Goal: Transaction & Acquisition: Purchase product/service

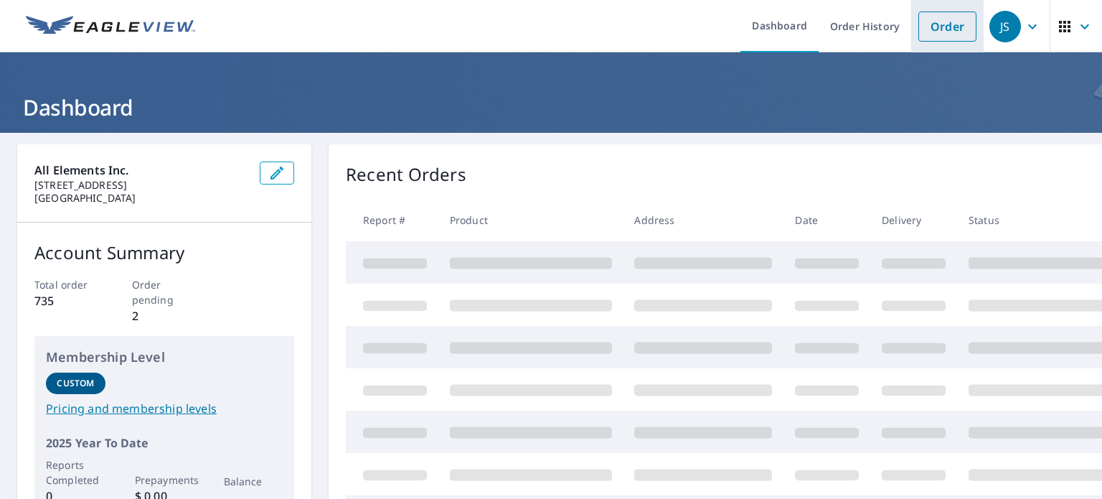
click at [930, 25] on link "Order" at bounding box center [948, 26] width 58 height 30
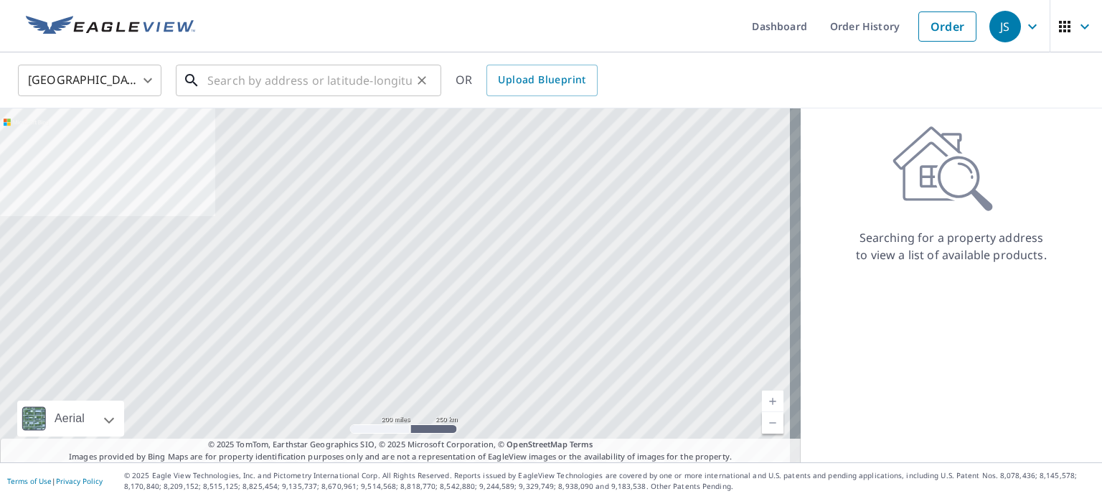
click at [316, 78] on input "text" at bounding box center [309, 80] width 205 height 40
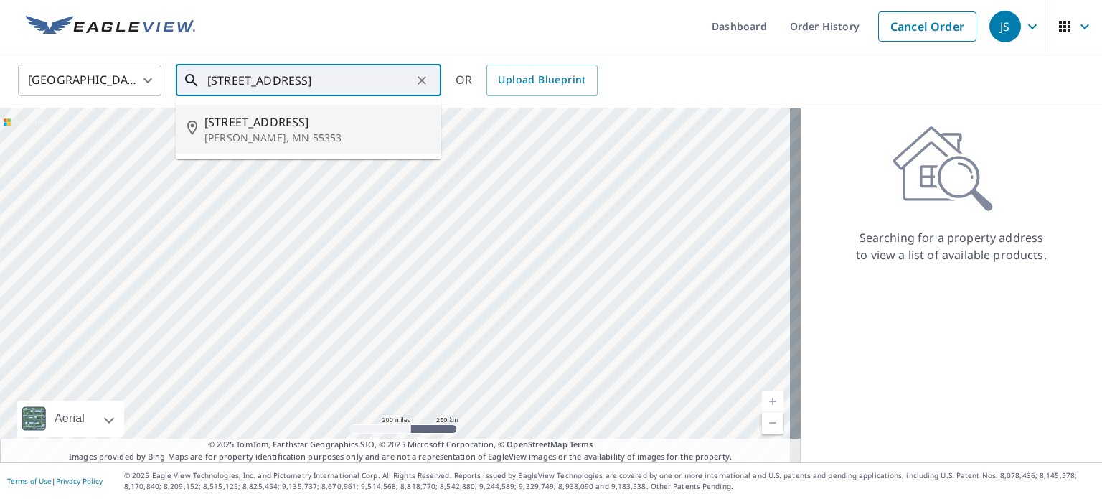
click at [310, 124] on span "[STREET_ADDRESS]" at bounding box center [317, 121] width 225 height 17
type input "[STREET_ADDRESS][PERSON_NAME]"
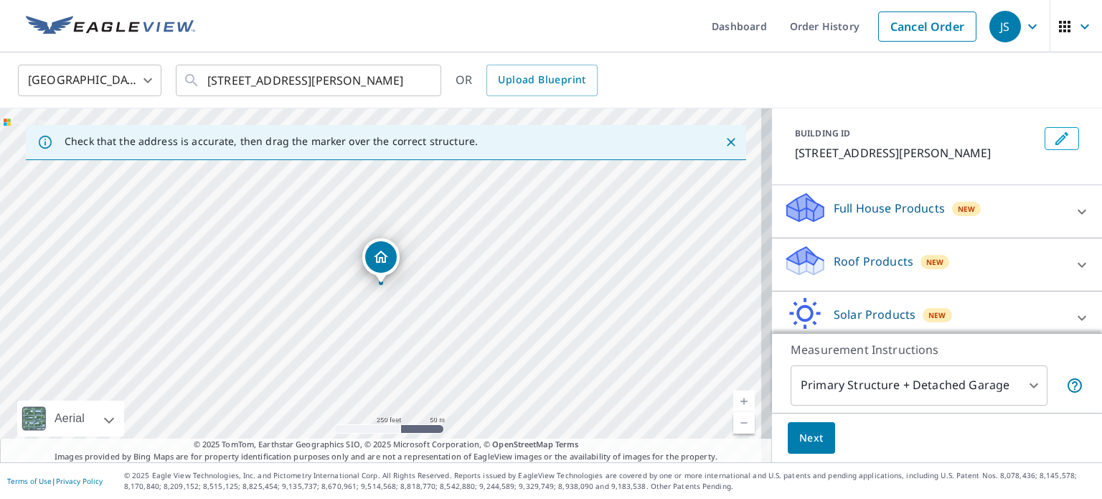
scroll to position [135, 0]
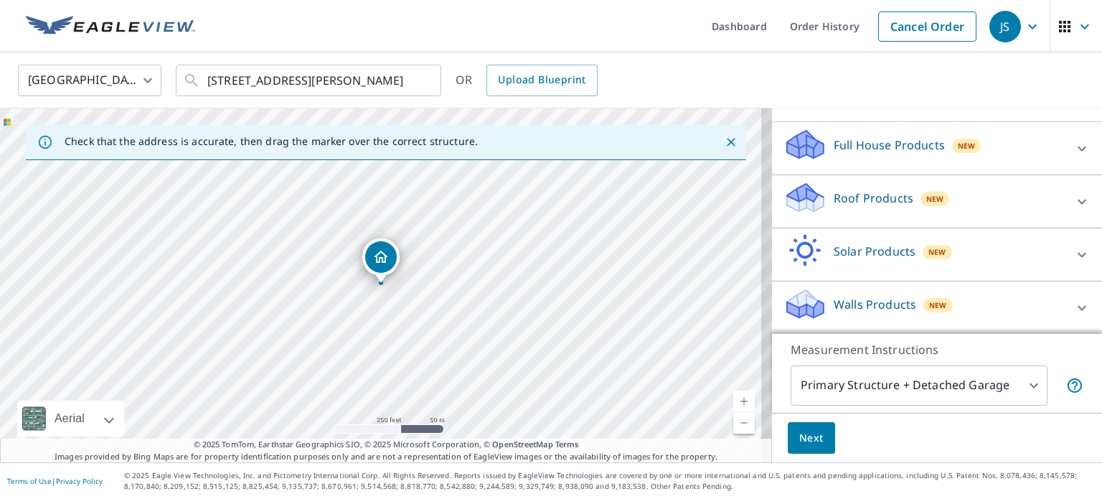
click at [861, 202] on p "Roof Products" at bounding box center [874, 197] width 80 height 17
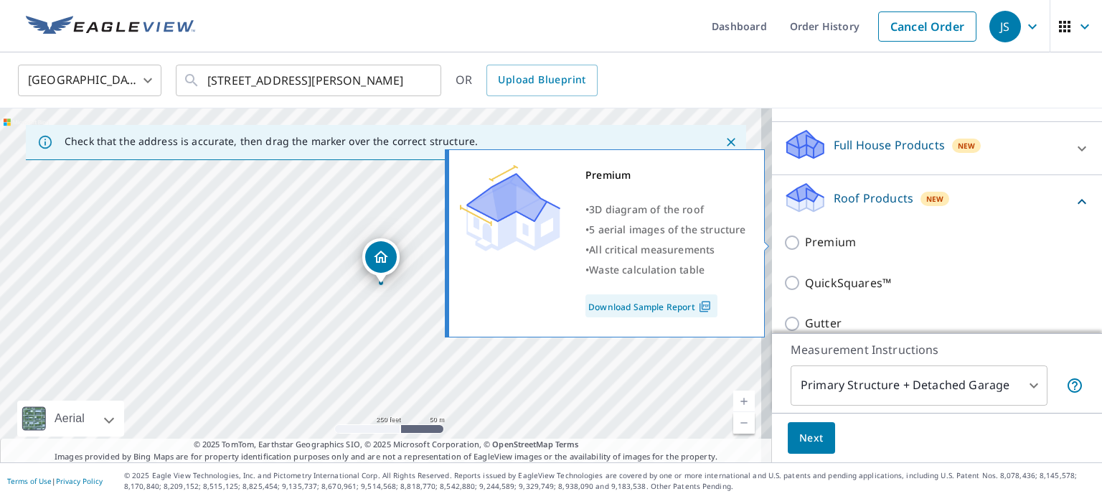
click at [784, 243] on input "Premium" at bounding box center [795, 242] width 22 height 17
checkbox input "true"
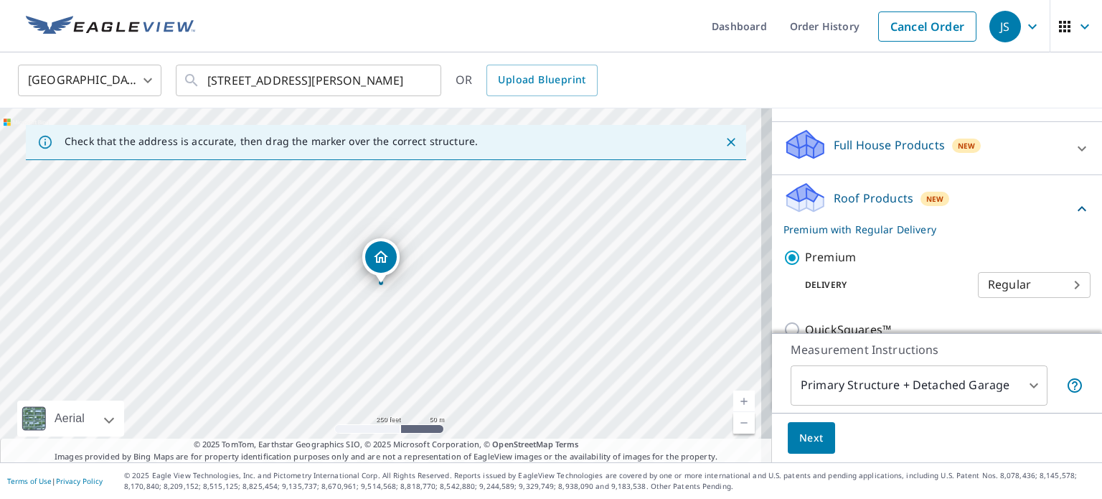
click at [803, 436] on span "Next" at bounding box center [812, 438] width 24 height 18
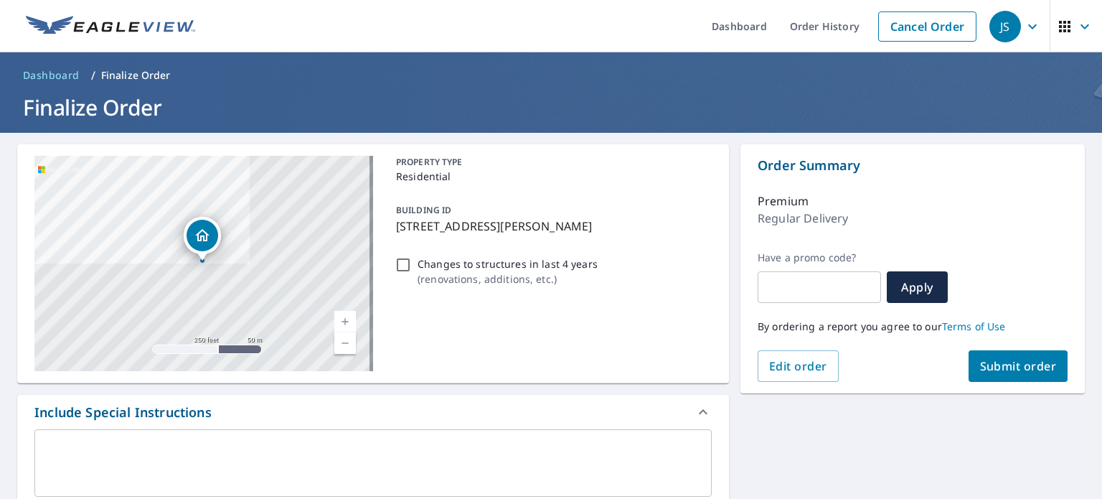
scroll to position [72, 0]
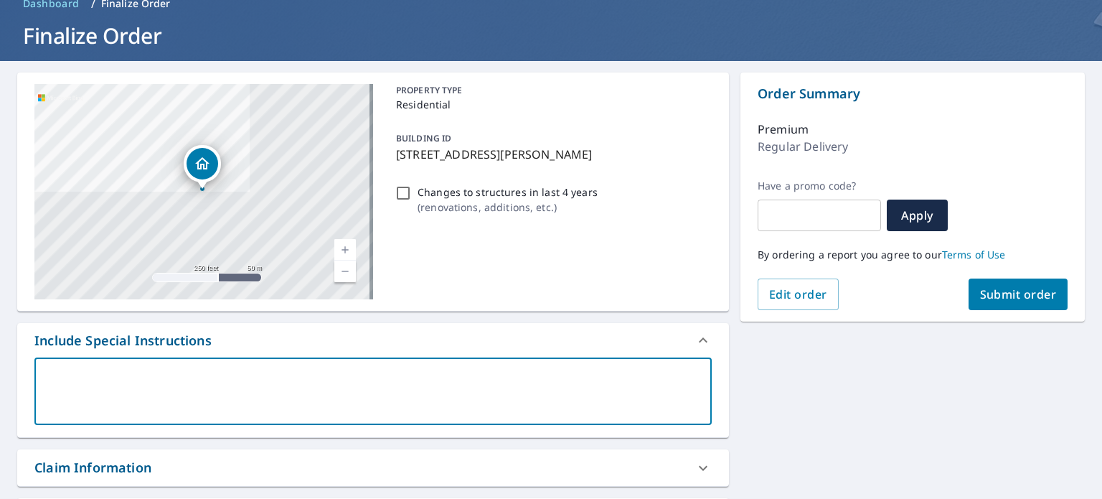
click at [186, 371] on textarea at bounding box center [373, 391] width 657 height 41
type textarea "H"
type textarea "x"
type textarea "Ho"
type textarea "x"
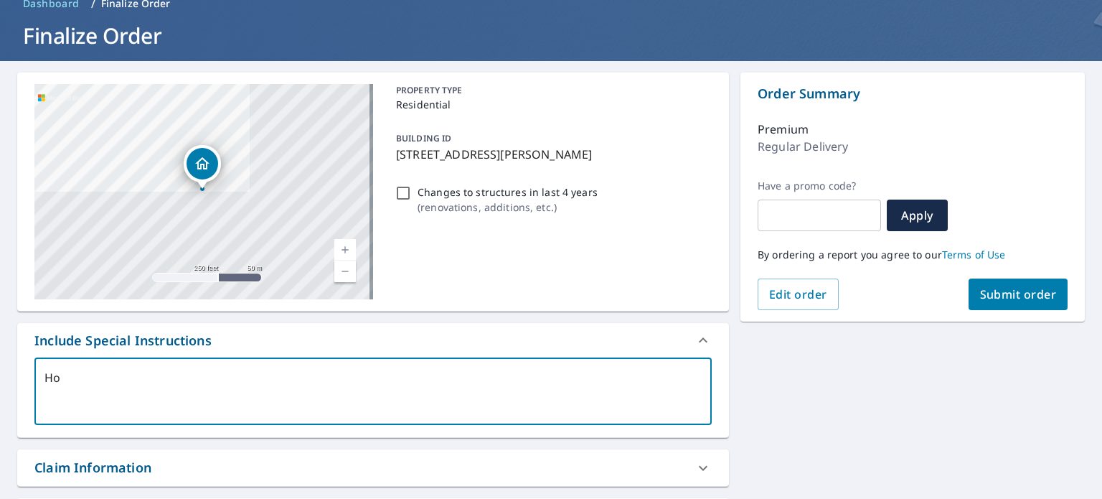
type textarea "Hou"
type textarea "x"
type textarea "Hous"
type textarea "x"
type textarea "House"
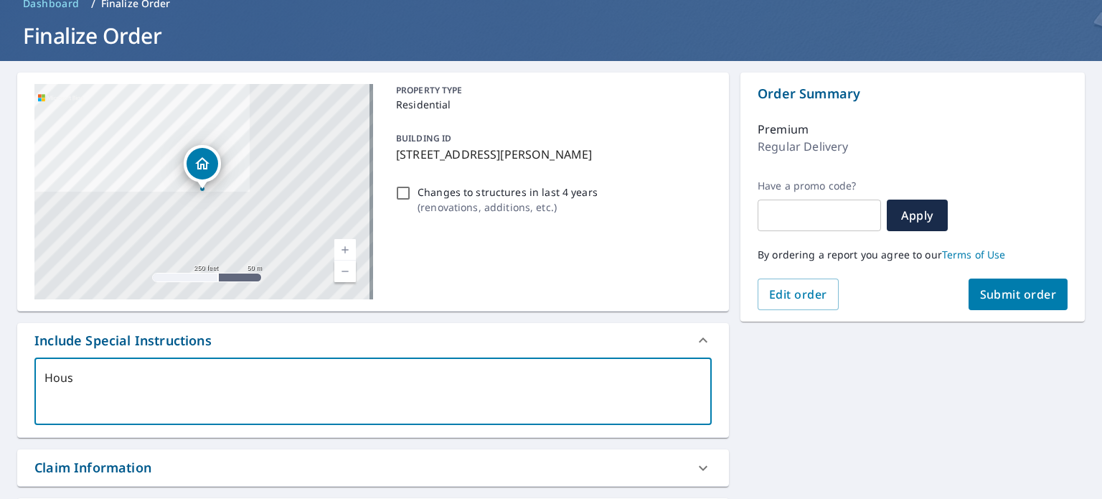
type textarea "x"
type textarea "House"
type textarea "x"
type textarea "House o"
type textarea "x"
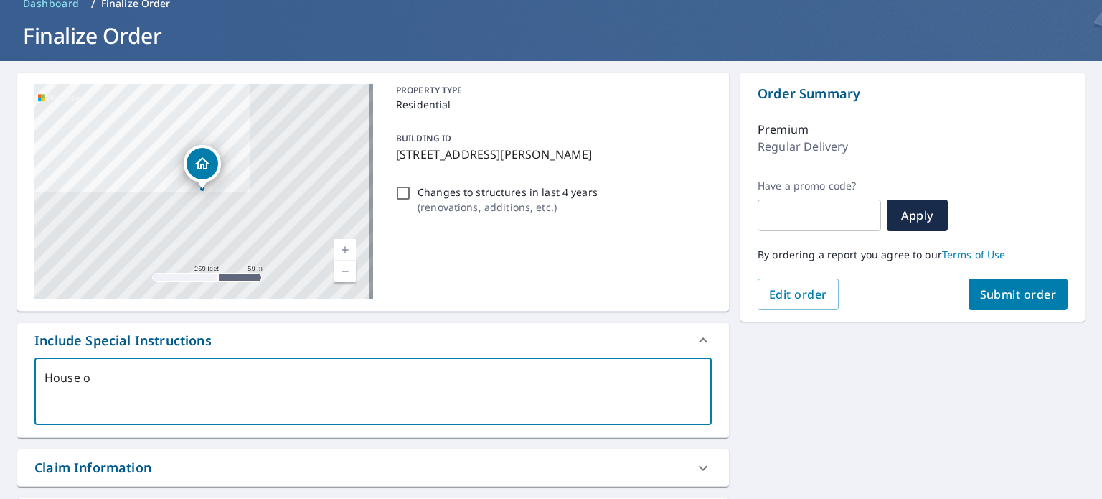
type textarea "House on"
type textarea "x"
type textarea "House onl"
type textarea "x"
type textarea "House only"
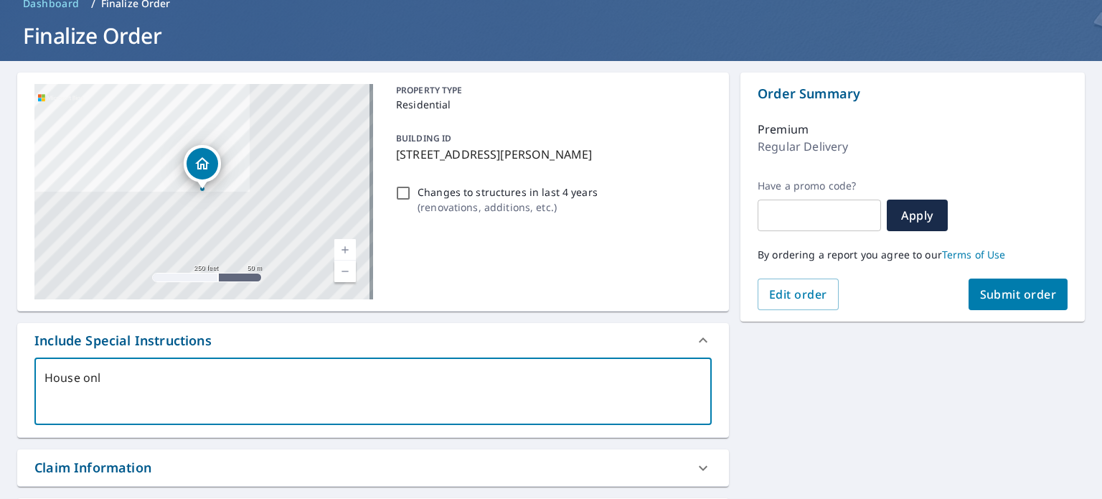
type textarea "x"
type textarea "House only"
type textarea "x"
type textarea "House only N"
type textarea "x"
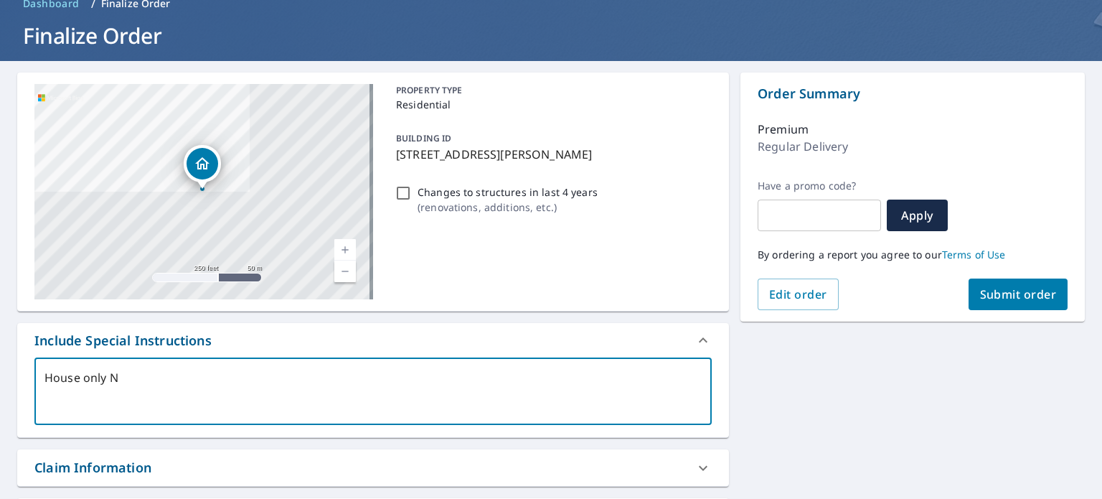
type textarea "House only NO"
type textarea "x"
type textarea "House only NO"
type textarea "x"
type textarea "House only NO D"
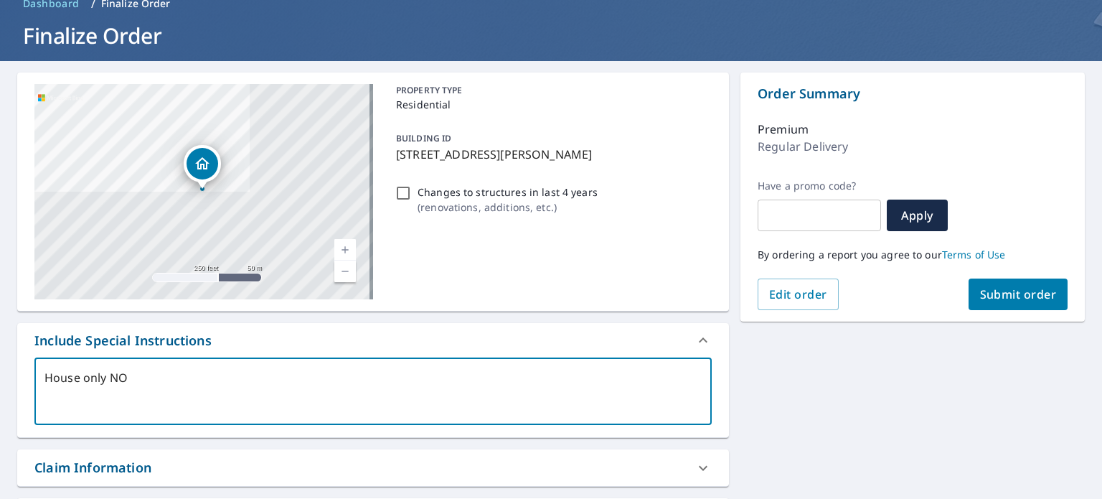
type textarea "x"
type textarea "House only NO DE"
type textarea "x"
type textarea "House only NO DET"
type textarea "x"
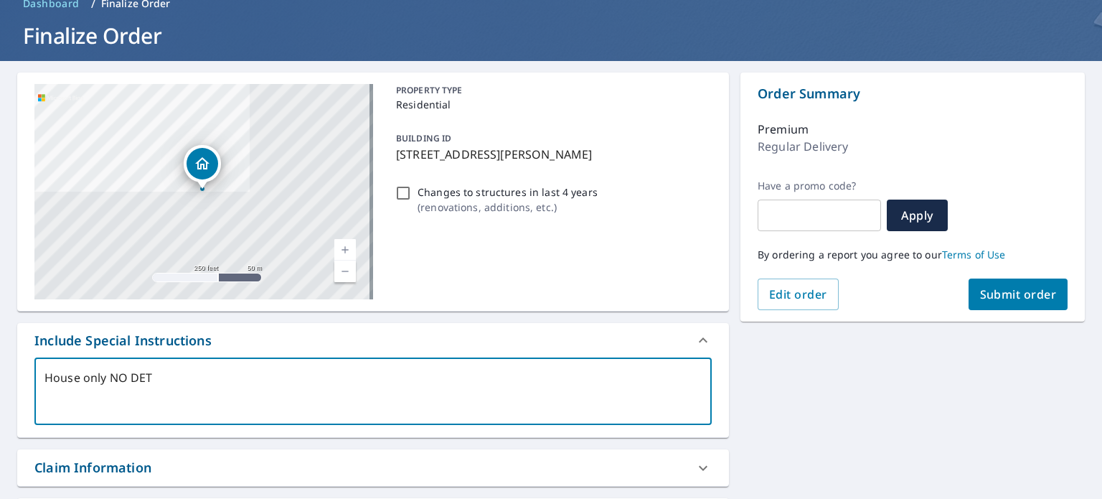
type textarea "House only NO DETA"
type textarea "x"
type textarea "House only NO DETAC"
type textarea "x"
type textarea "House only NO DETACH"
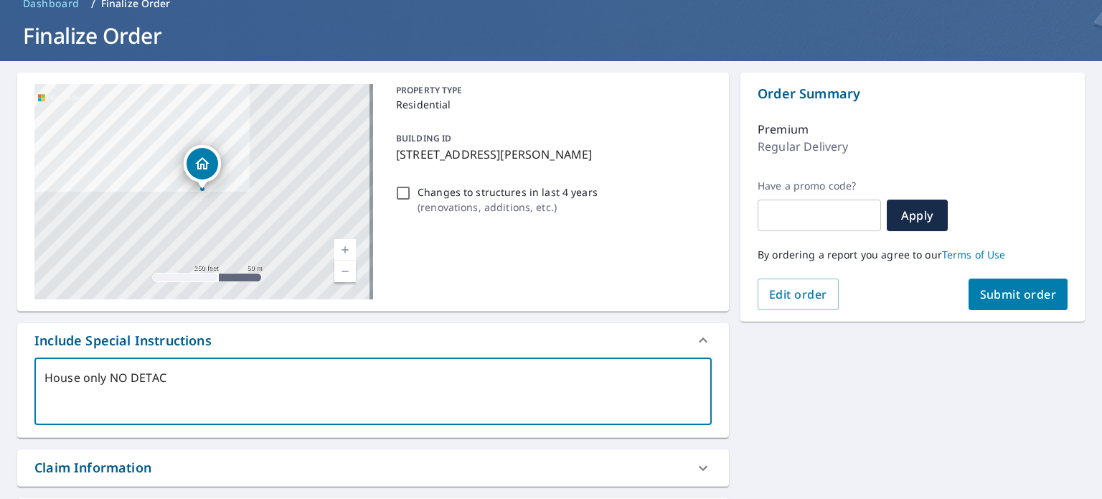
type textarea "x"
type textarea "House only NO DETACHE"
type textarea "x"
type textarea "House only NO DETACHED"
type textarea "x"
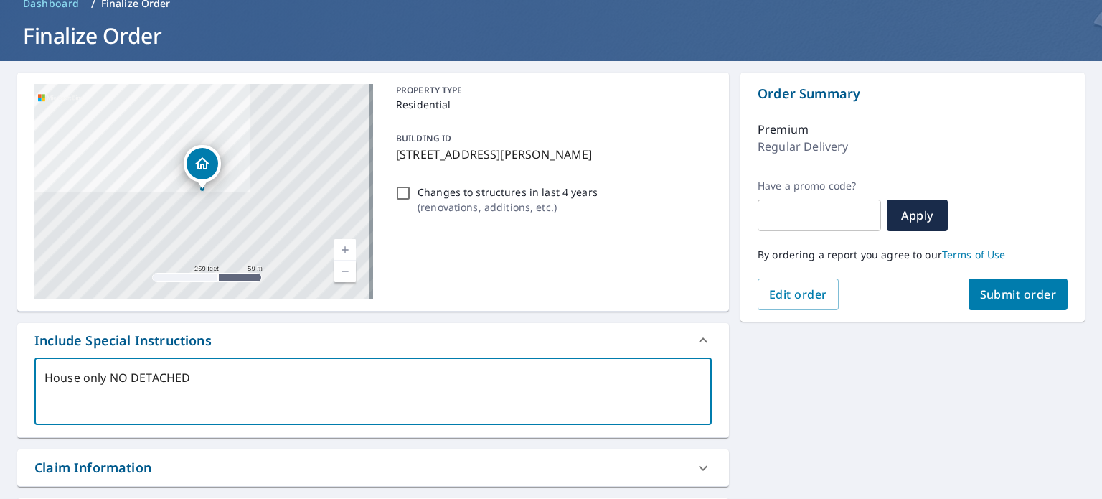
type textarea "House only NO DETACHED"
type textarea "x"
type textarea "House only NO DETACHED S"
type textarea "x"
type textarea "House only NO DETACHED ST"
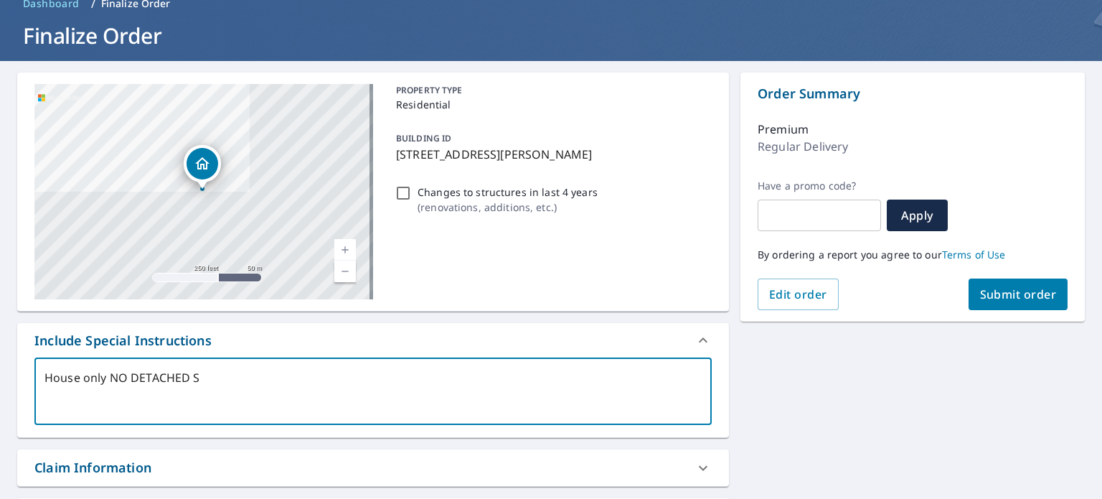
type textarea "x"
type textarea "House only NO DETACHED STR"
type textarea "x"
type textarea "House only NO DETACHED STRU"
type textarea "x"
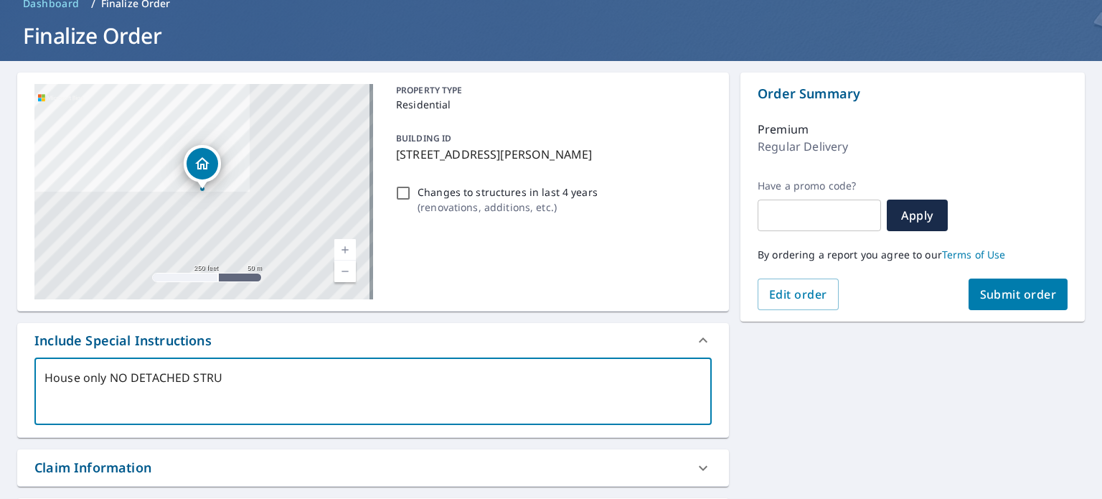
type textarea "House only NO DETACHED STRUC"
type textarea "x"
type textarea "House only NO DETACHED STRUCT"
type textarea "x"
type textarea "House only NO DETACHED STRUCTU"
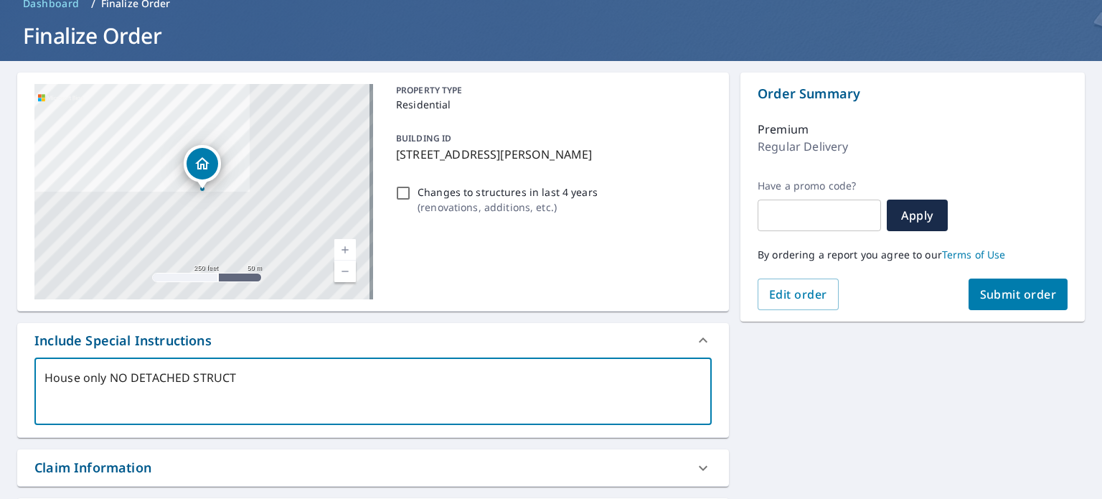
type textarea "x"
type textarea "House only NO DETACHED STRUCTUR"
type textarea "x"
type textarea "House only NO DETACHED STRUCTURE"
type textarea "x"
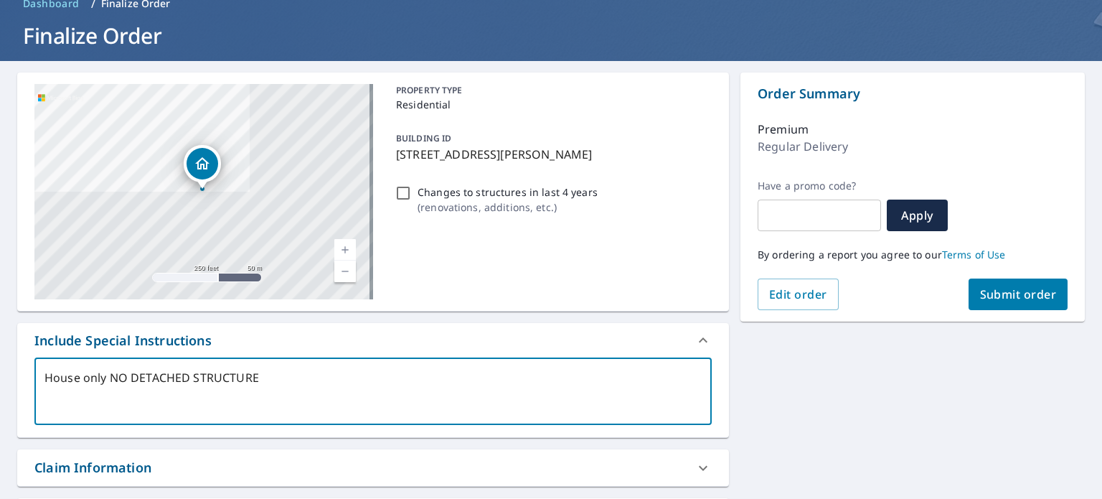
type textarea "House only NO DETACHED STRUCTURES"
type textarea "x"
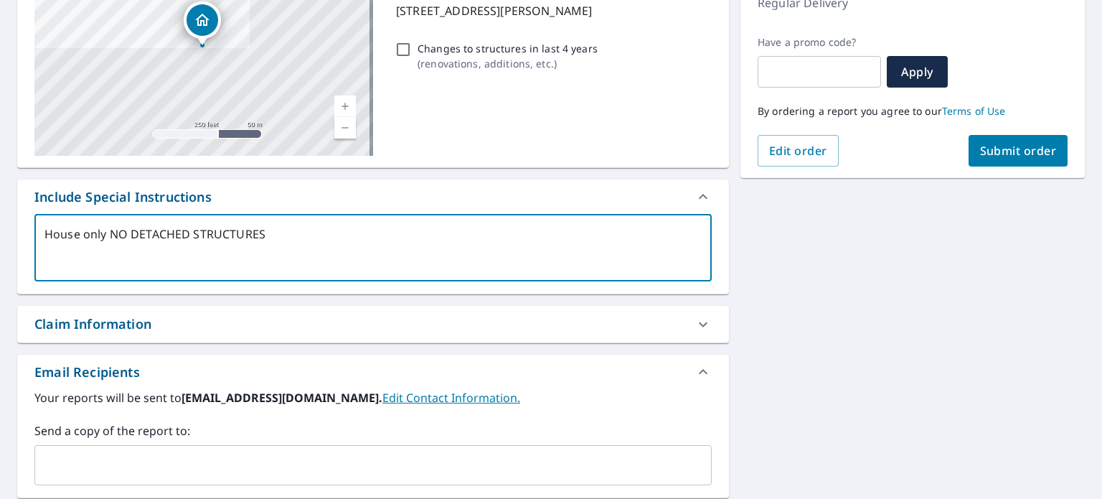
scroll to position [287, 0]
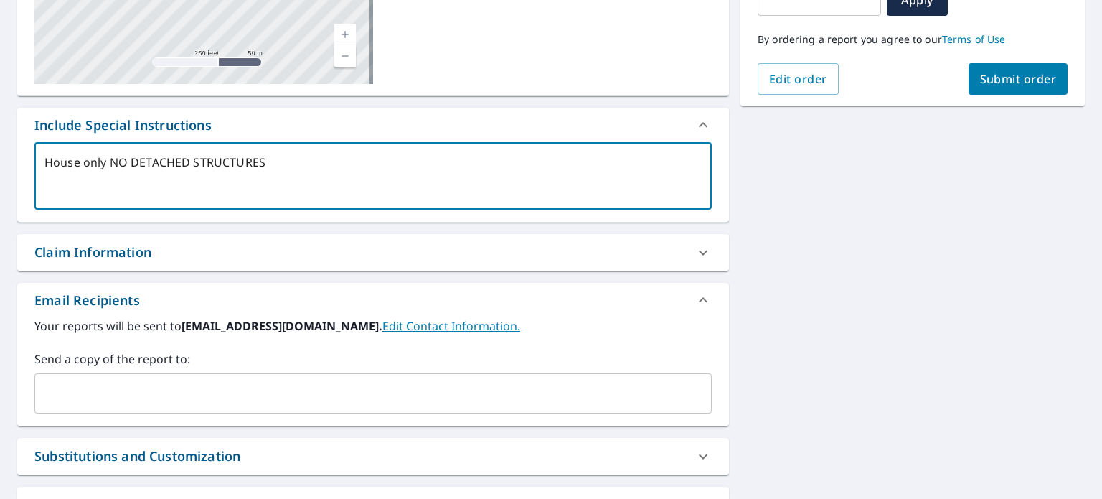
type textarea "House only NO DETACHED STRUCTURES"
type textarea "x"
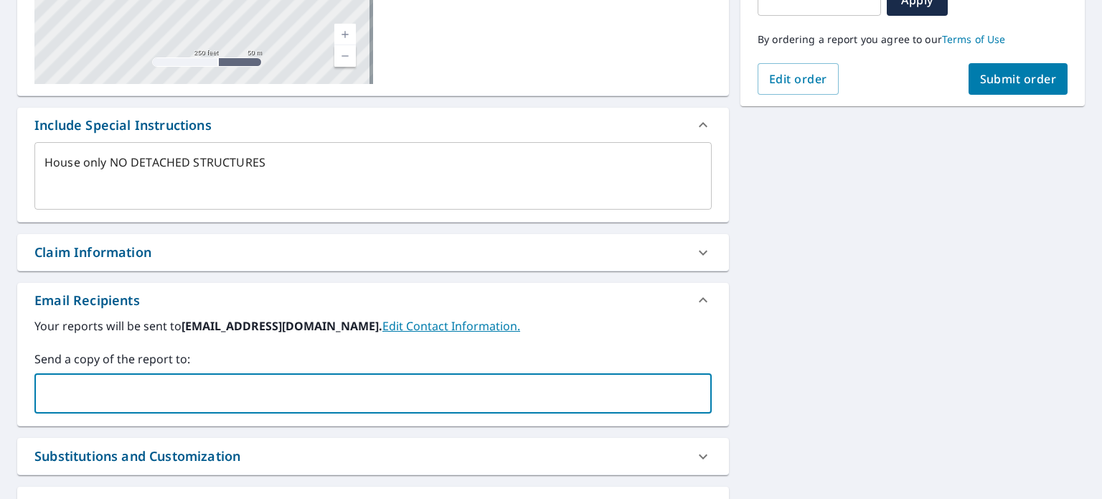
click at [231, 384] on input "text" at bounding box center [362, 393] width 643 height 27
type input "[PERSON_NAME][EMAIL_ADDRESS][DOMAIN_NAME]"
type textarea "x"
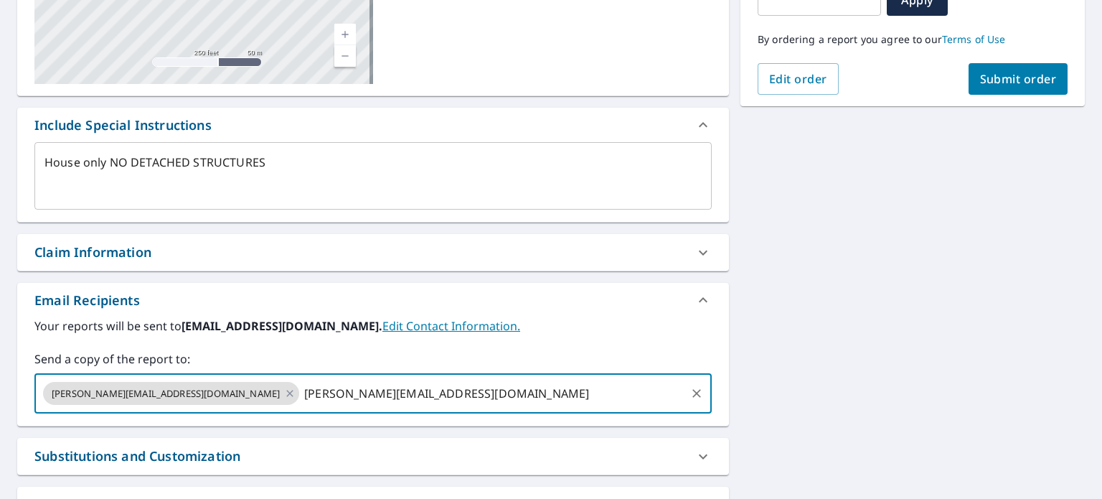
type input "[EMAIL_ADDRESS][DOMAIN_NAME]"
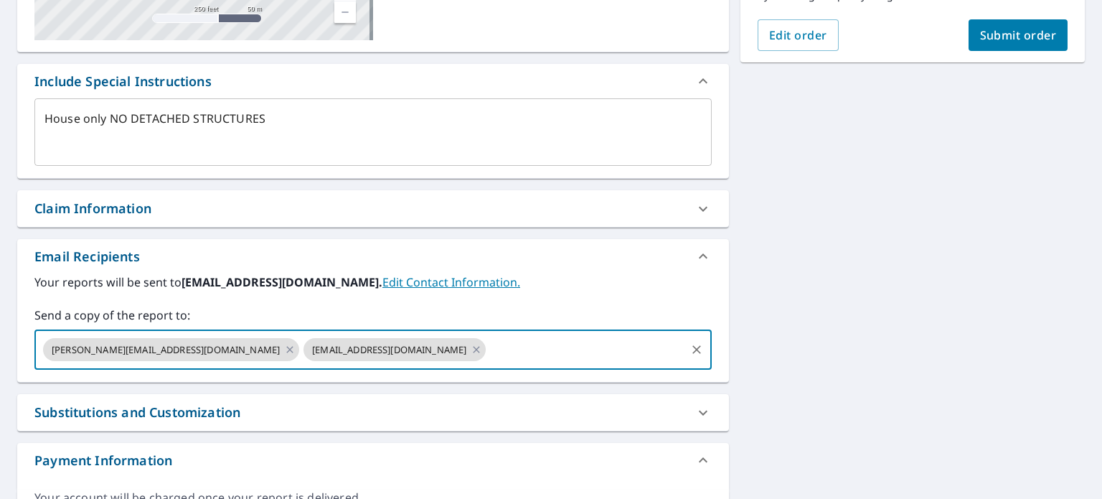
scroll to position [270, 0]
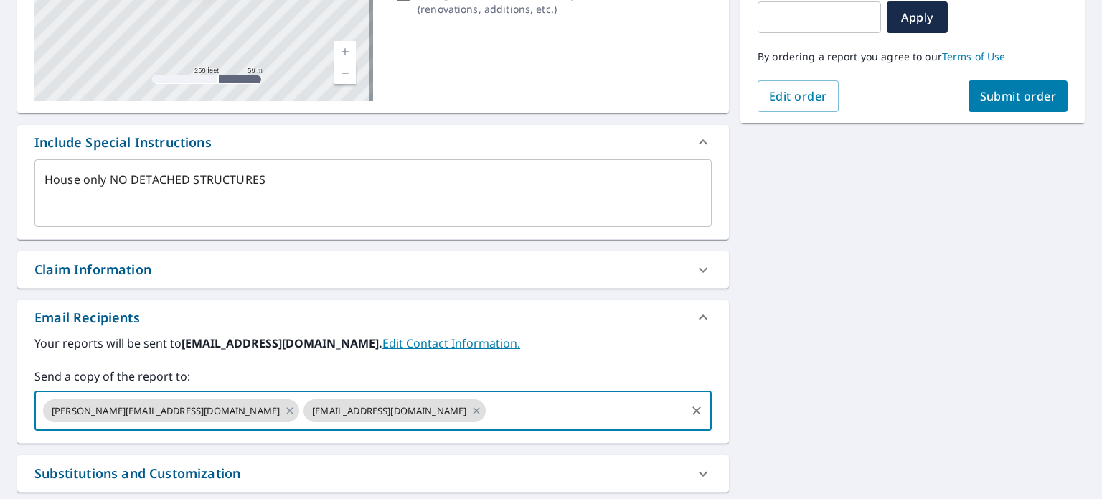
click at [999, 94] on span "Submit order" at bounding box center [1018, 96] width 77 height 16
type textarea "x"
